Goal: Task Accomplishment & Management: Manage account settings

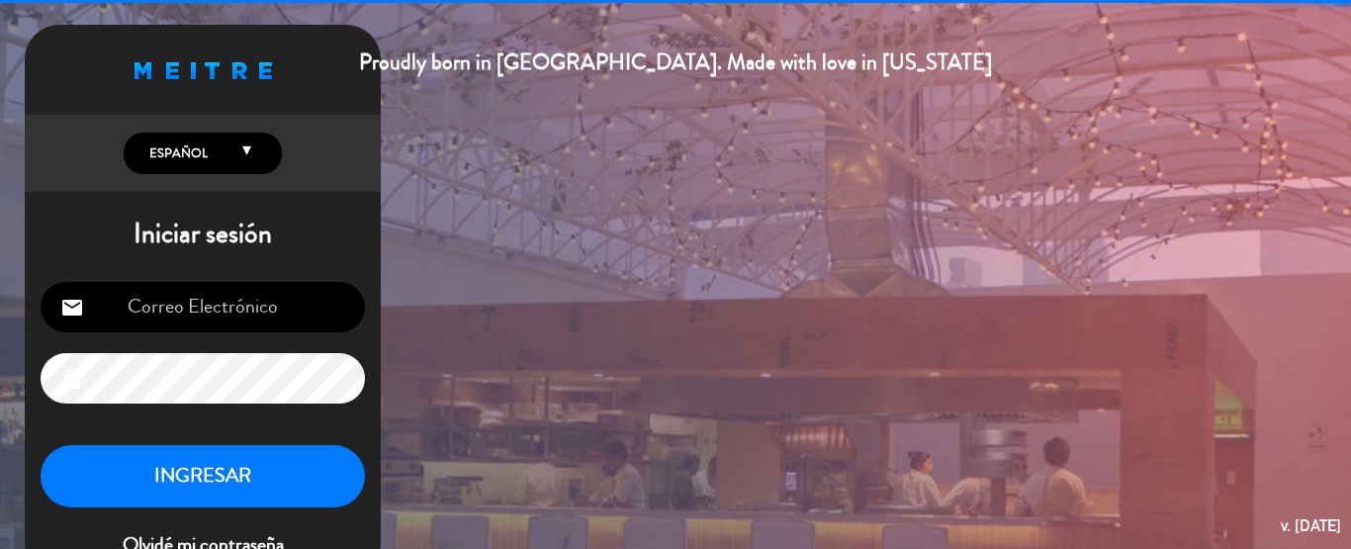
type input "[EMAIL_ADDRESS][DOMAIN_NAME]"
click at [167, 480] on button "INGRESAR" at bounding box center [203, 476] width 324 height 62
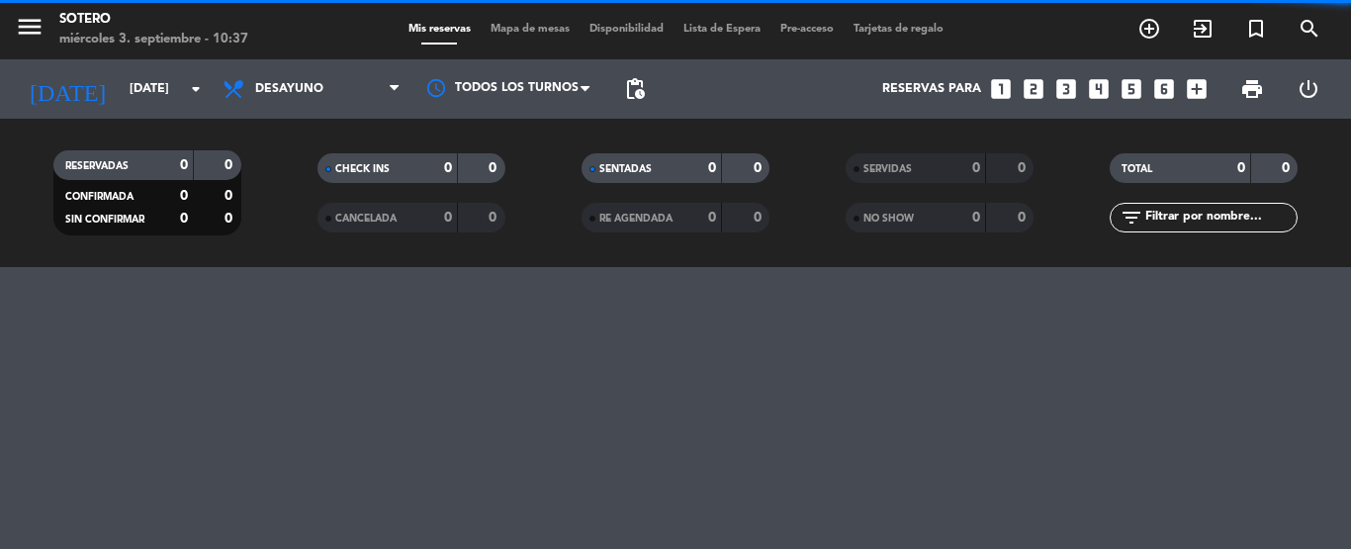
click at [365, 104] on span "Desayuno" at bounding box center [312, 89] width 198 height 44
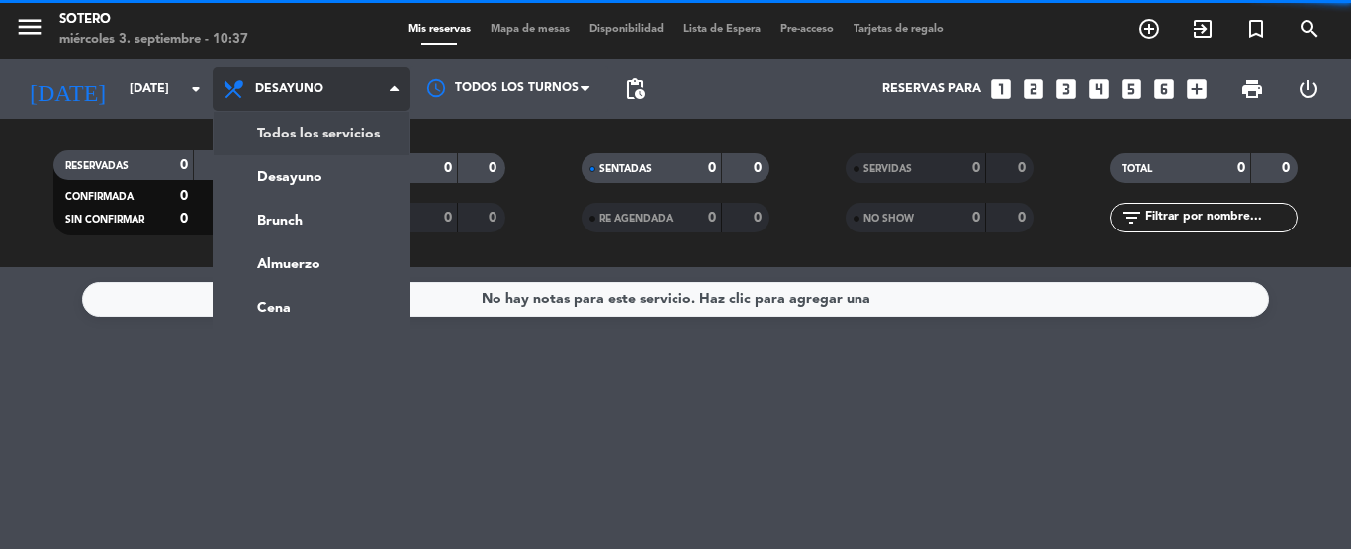
click at [344, 132] on div "menu [PERSON_NAME] [DATE] 3. septiembre - 10:37 Mis reservas Mapa de mesas Disp…" at bounding box center [675, 133] width 1351 height 267
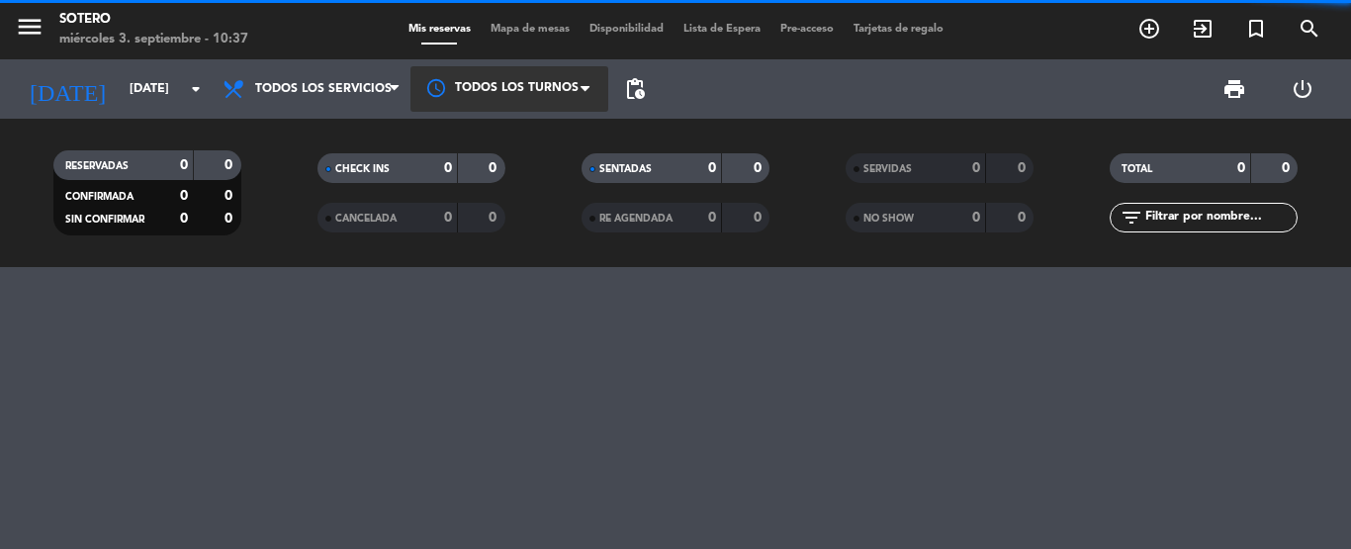
click at [465, 79] on div at bounding box center [509, 88] width 198 height 45
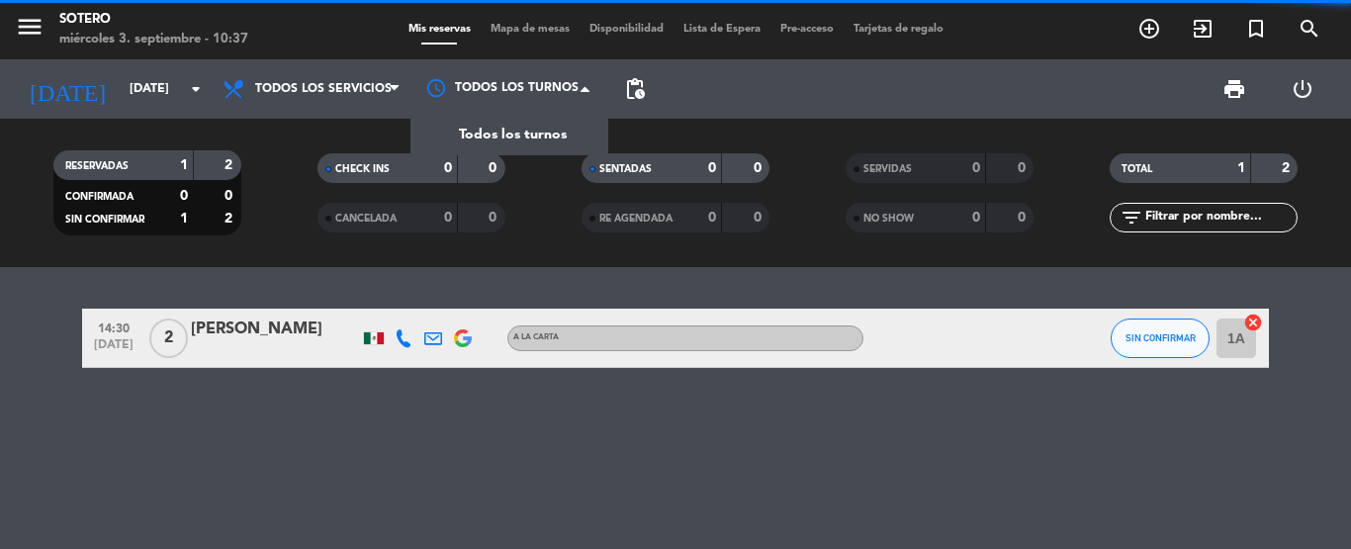
click at [481, 131] on span "Todos los turnos" at bounding box center [513, 135] width 108 height 23
